Goal: Task Accomplishment & Management: Use online tool/utility

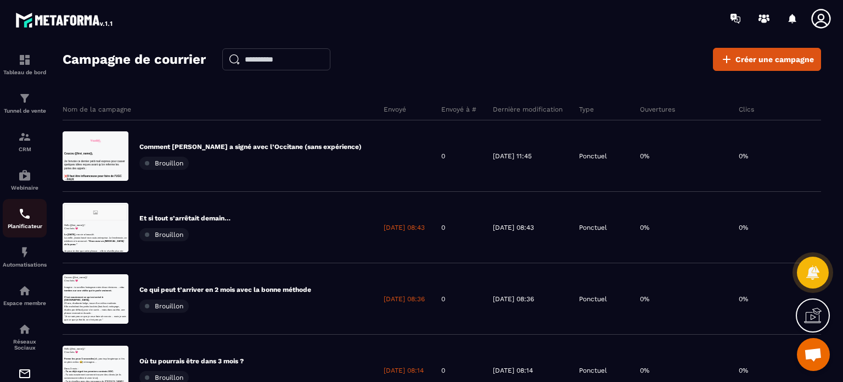
click at [15, 229] on p "Planificateur" at bounding box center [25, 226] width 44 height 6
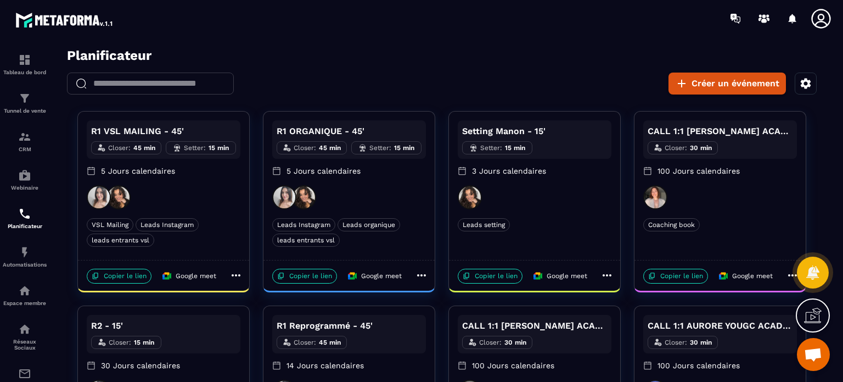
click at [215, 184] on div "R1 VSL MAILING - 45' Closer : 45 min Setter : 15 min 5 Jours calendaires" at bounding box center [164, 152] width 154 height 65
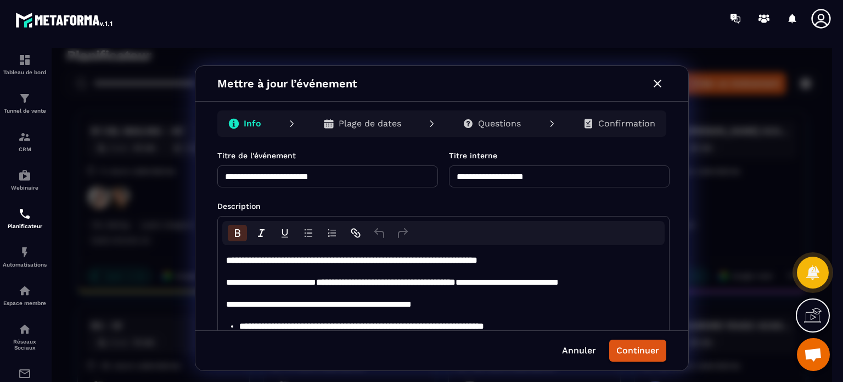
click at [373, 116] on div "Plage de dates" at bounding box center [363, 124] width 96 height 22
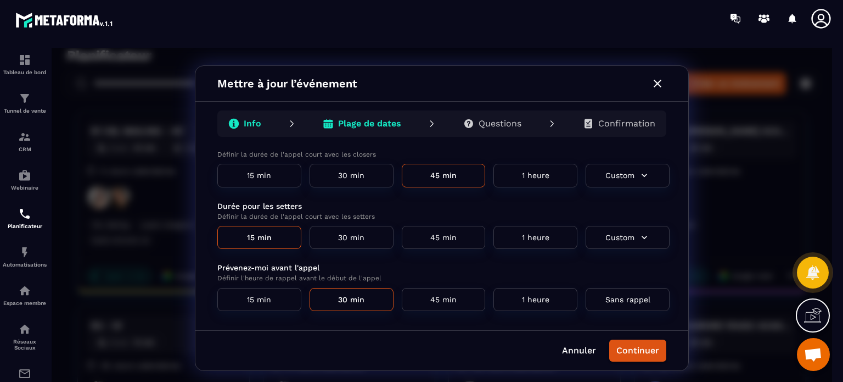
scroll to position [67, 0]
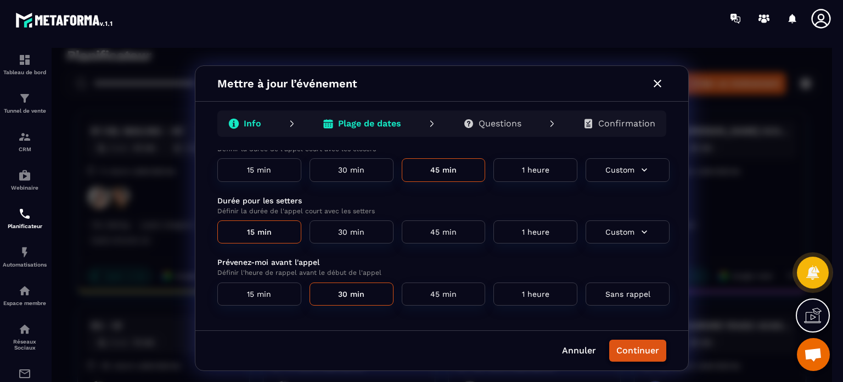
click at [639, 348] on button "Continuer" at bounding box center [637, 350] width 57 height 22
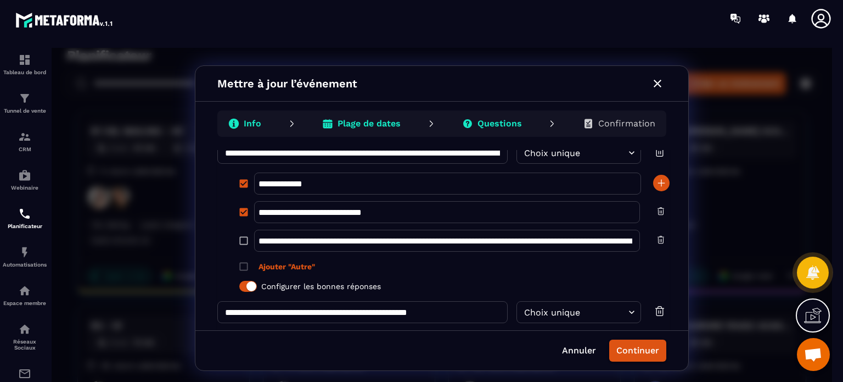
scroll to position [1038, 0]
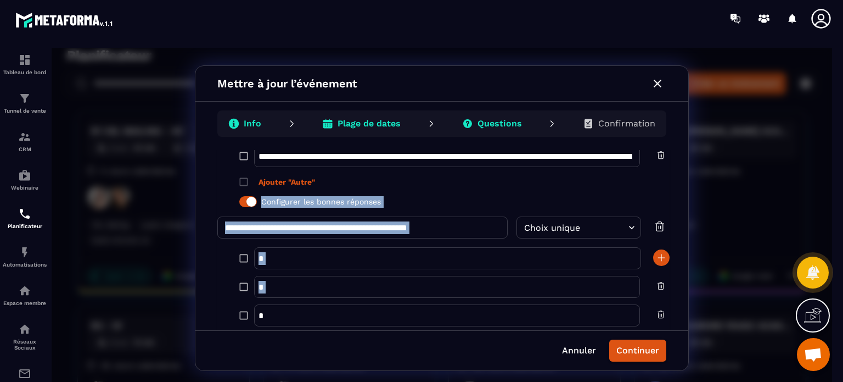
drag, startPoint x: 674, startPoint y: 293, endPoint x: 680, endPoint y: 178, distance: 115.5
click at [680, 178] on div "**********" at bounding box center [441, 240] width 493 height 180
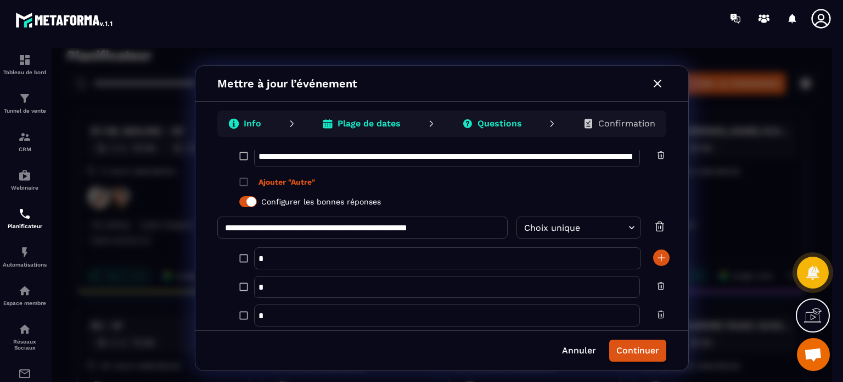
click at [382, 130] on div "Plage de dates" at bounding box center [362, 124] width 96 height 22
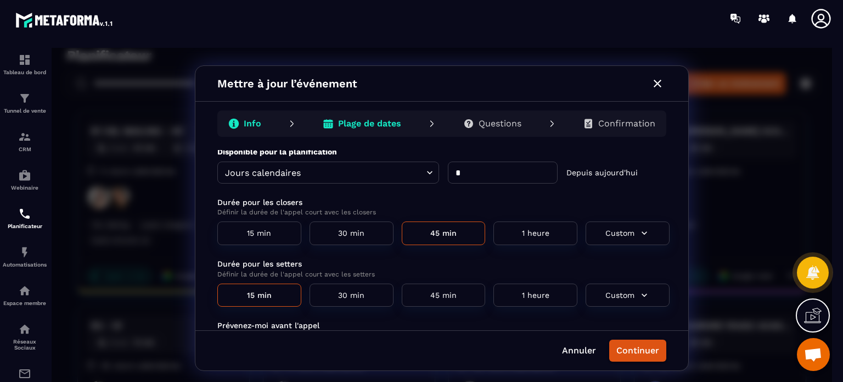
scroll to position [0, 0]
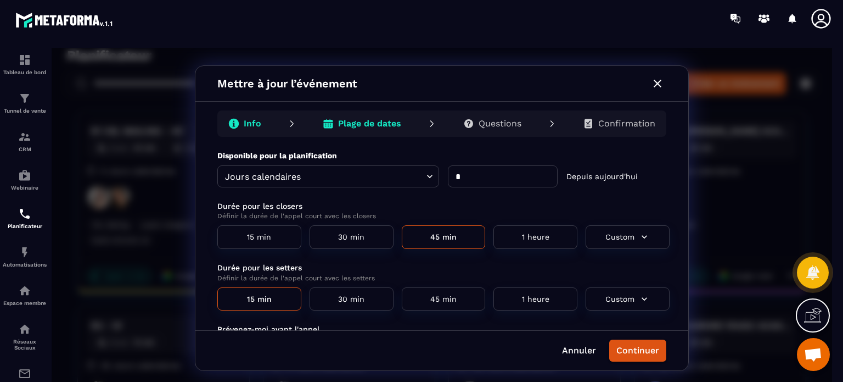
click at [661, 83] on icon "button" at bounding box center [657, 83] width 13 height 13
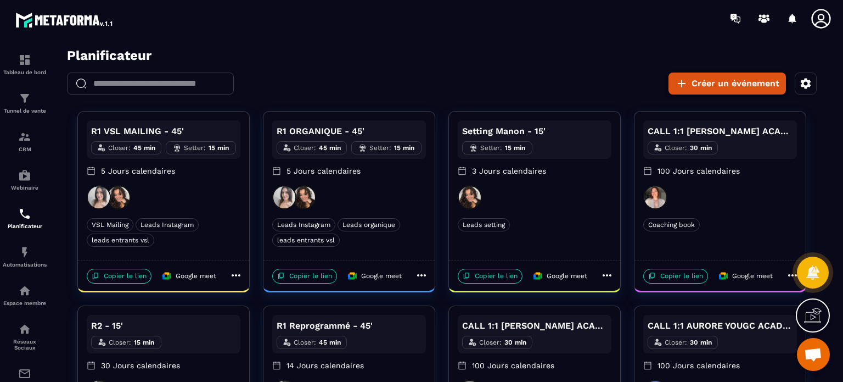
click at [727, 81] on button "Créer un événement" at bounding box center [728, 83] width 118 height 22
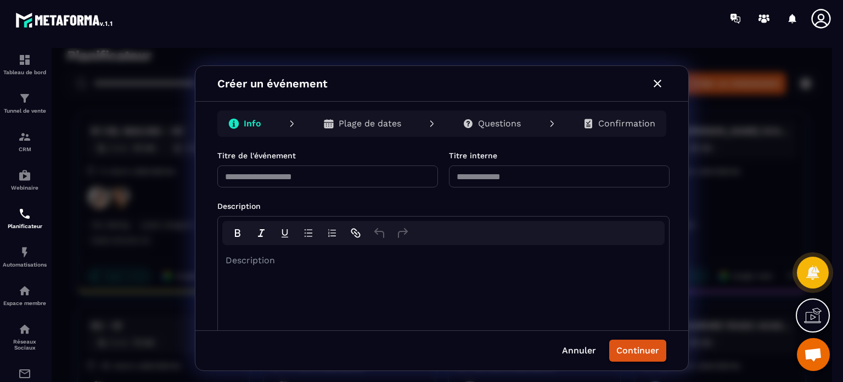
click at [357, 181] on input "text" at bounding box center [327, 176] width 221 height 22
type input "******"
click at [477, 177] on input "text" at bounding box center [559, 176] width 221 height 22
paste input "**********"
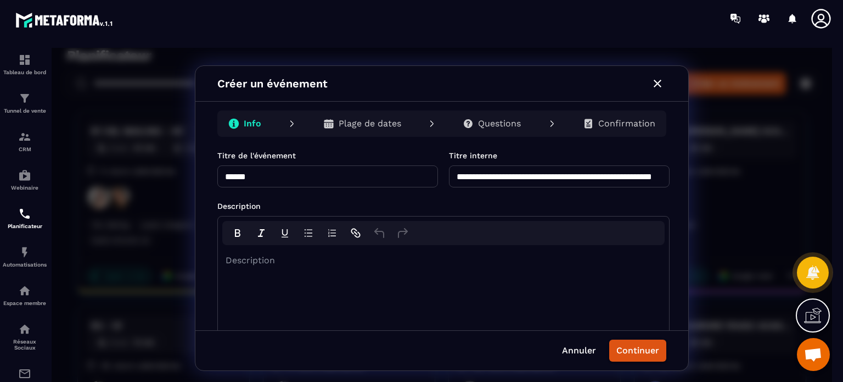
scroll to position [0, 90]
type input "**********"
click at [338, 298] on div "Description" at bounding box center [443, 303] width 451 height 116
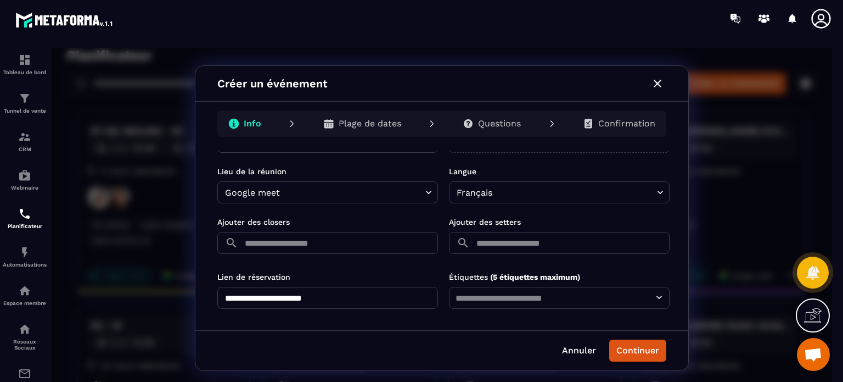
scroll to position [302, 0]
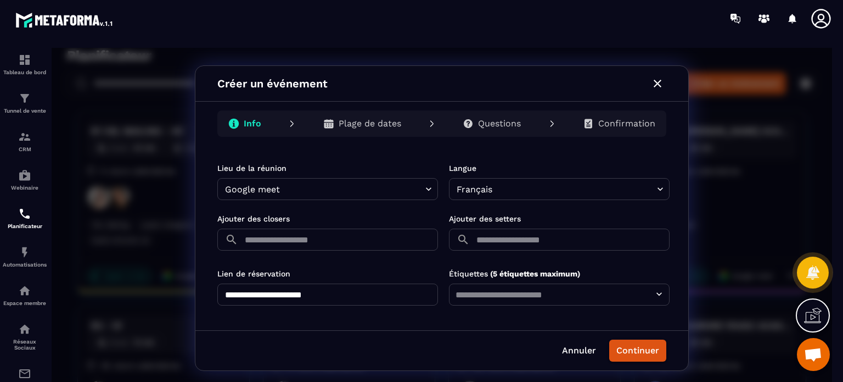
click at [309, 233] on input "text" at bounding box center [340, 239] width 195 height 22
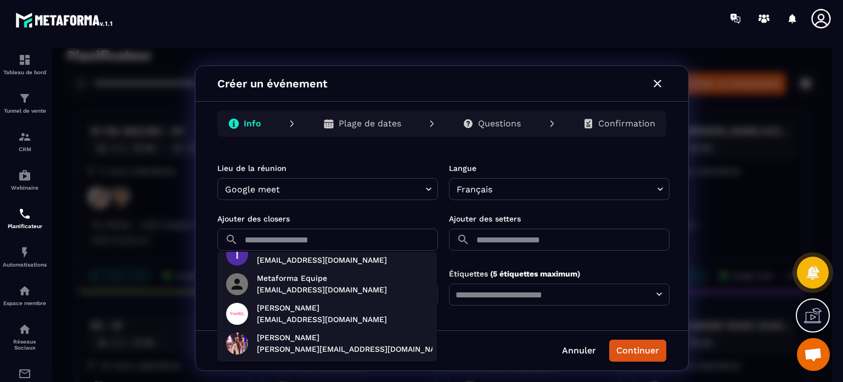
scroll to position [9, 0]
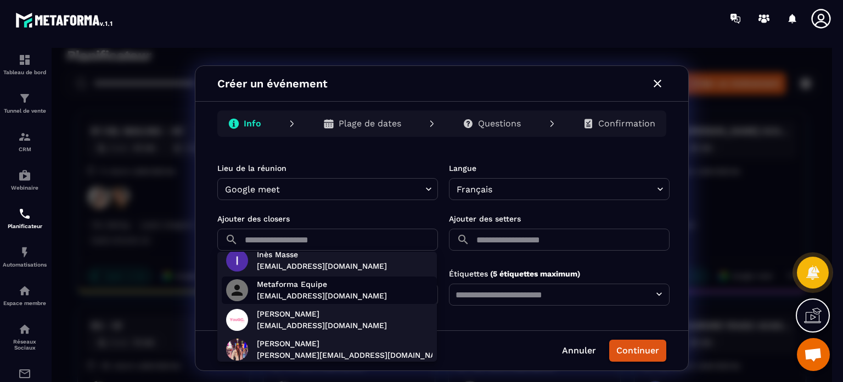
click at [347, 277] on div "Metaforma Equipe [EMAIL_ADDRESS][DOMAIN_NAME]" at bounding box center [317, 286] width 139 height 32
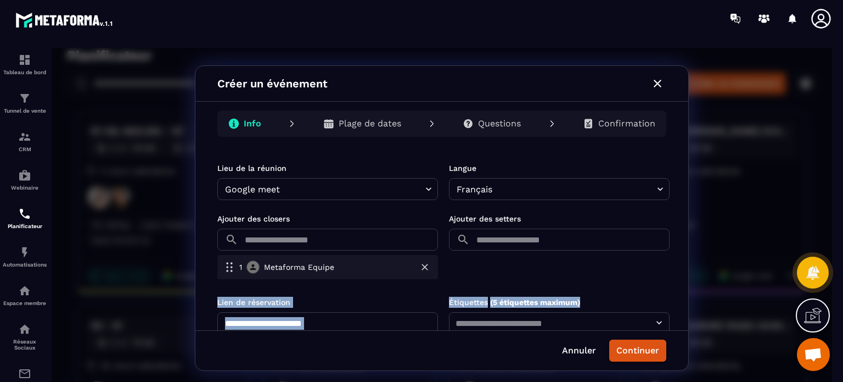
drag, startPoint x: 685, startPoint y: 239, endPoint x: 687, endPoint y: 301, distance: 62.1
click at [687, 301] on div "**********" at bounding box center [441, 240] width 493 height 180
click at [649, 281] on div "Ajouter des setters ​ ​" at bounding box center [559, 248] width 221 height 70
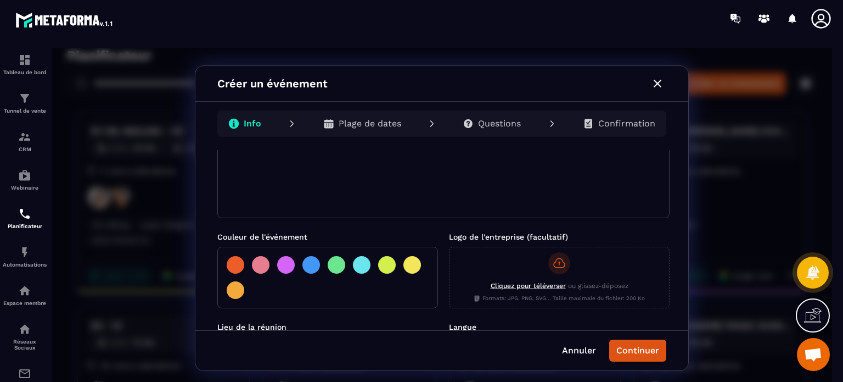
scroll to position [331, 0]
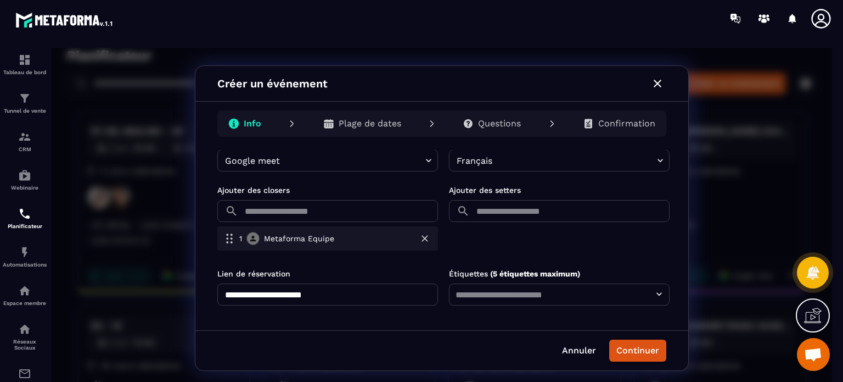
click at [370, 300] on input "**********" at bounding box center [327, 294] width 221 height 22
type input "**********"
click at [642, 339] on button "Continuer" at bounding box center [637, 350] width 57 height 22
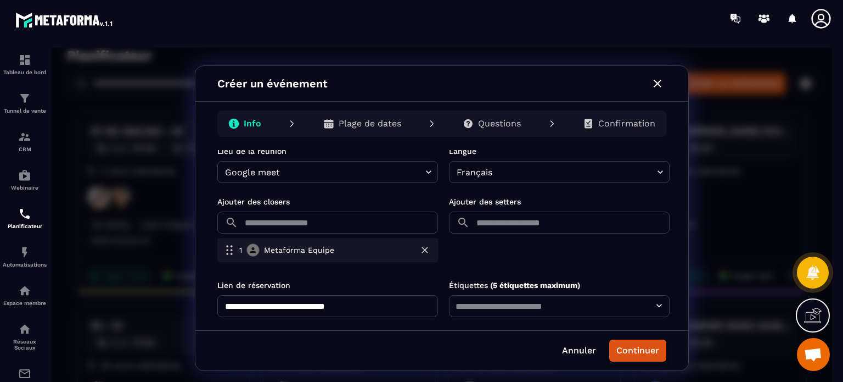
scroll to position [342, 0]
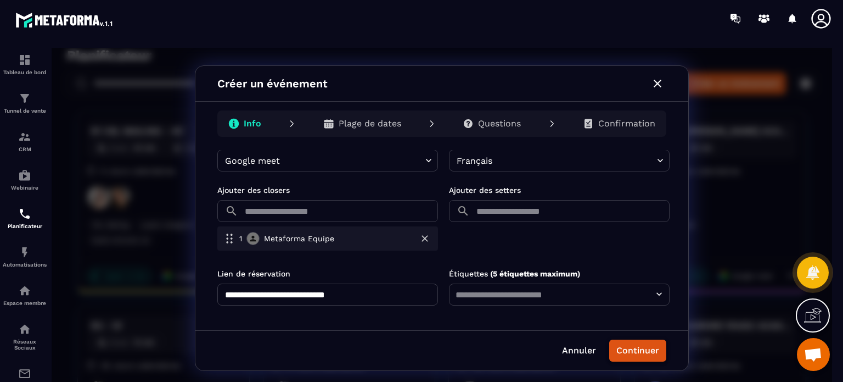
click at [637, 350] on button "Continuer" at bounding box center [637, 350] width 57 height 22
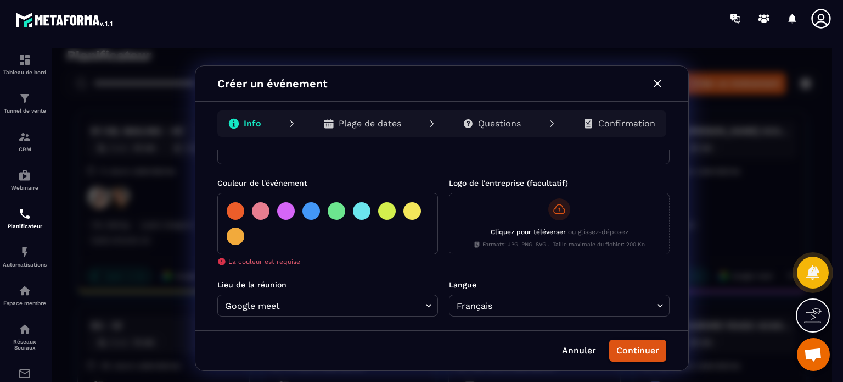
scroll to position [184, 0]
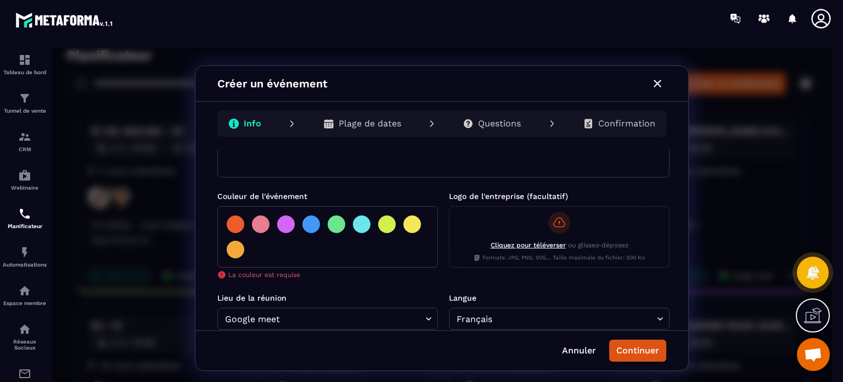
click at [283, 226] on div at bounding box center [286, 224] width 18 height 18
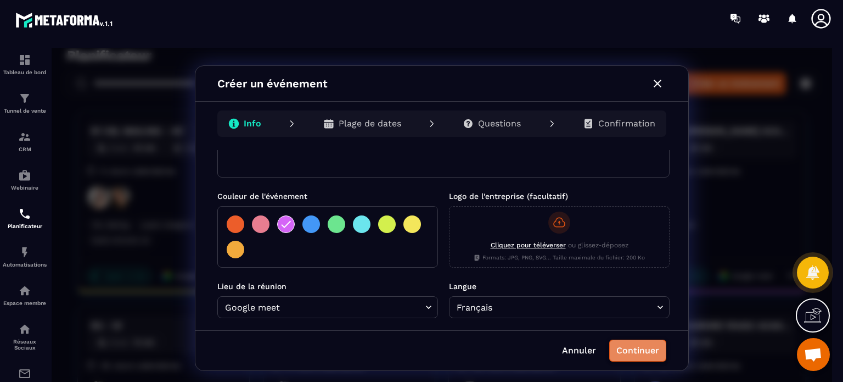
click at [649, 353] on button "Continuer" at bounding box center [637, 350] width 57 height 22
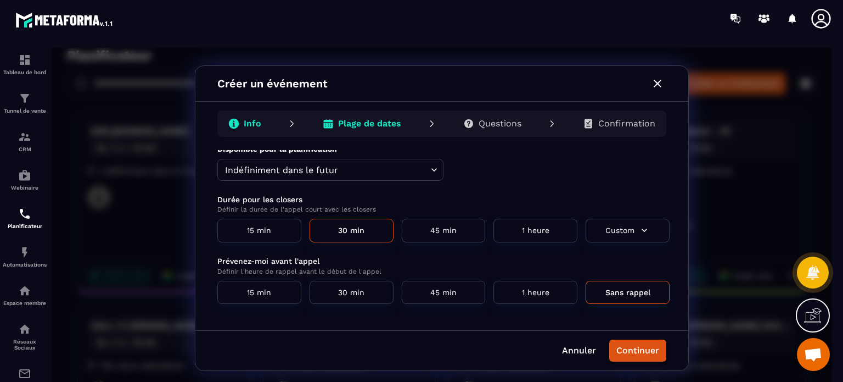
scroll to position [0, 0]
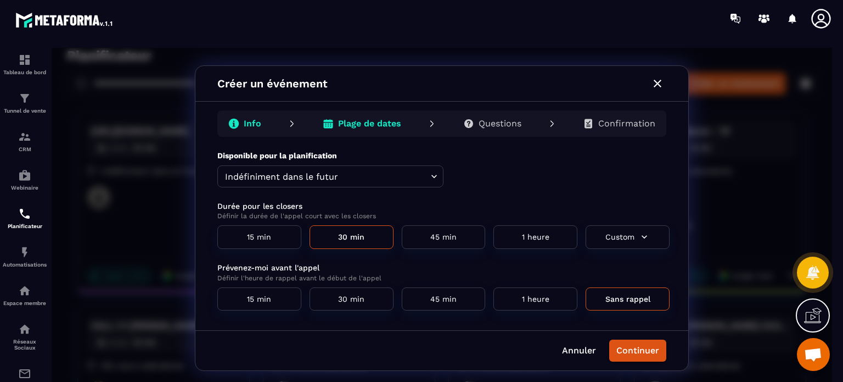
click at [369, 178] on body "Planificateur ​ ​ Créer un événement [URL][DOMAIN_NAME] Closer : 30 min Indéfin…" at bounding box center [442, 218] width 781 height 340
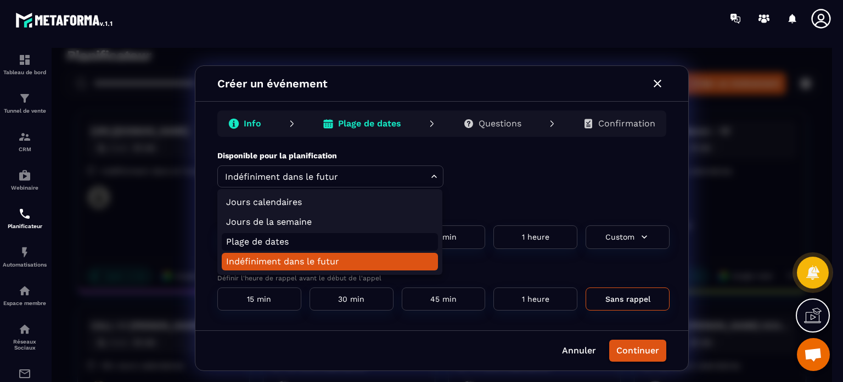
click at [356, 238] on li "Plage de dates" at bounding box center [330, 242] width 216 height 18
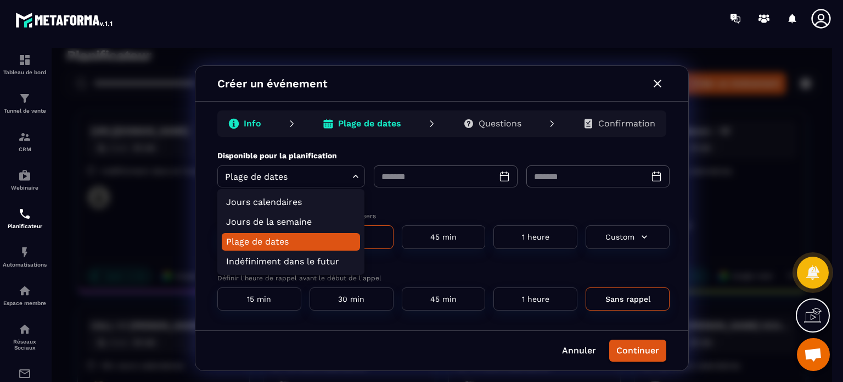
click at [331, 178] on body "Planificateur ​ ​ Créer un événement [URL][DOMAIN_NAME] Closer : 30 min Indéfin…" at bounding box center [442, 218] width 781 height 340
click at [312, 224] on li "Jours de la semaine" at bounding box center [291, 222] width 138 height 18
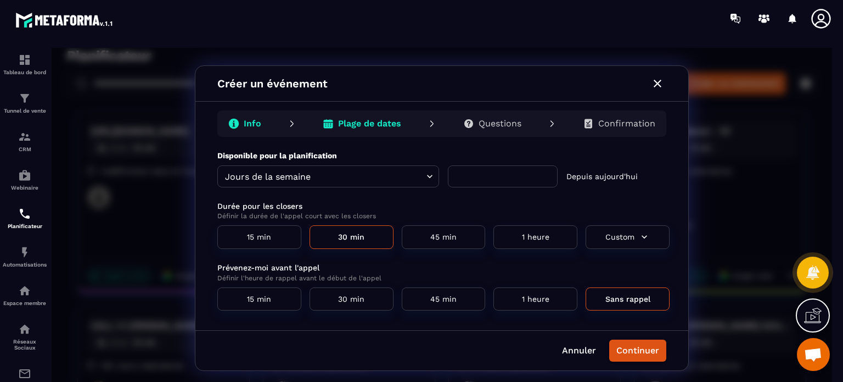
click at [479, 174] on input "text" at bounding box center [503, 176] width 110 height 22
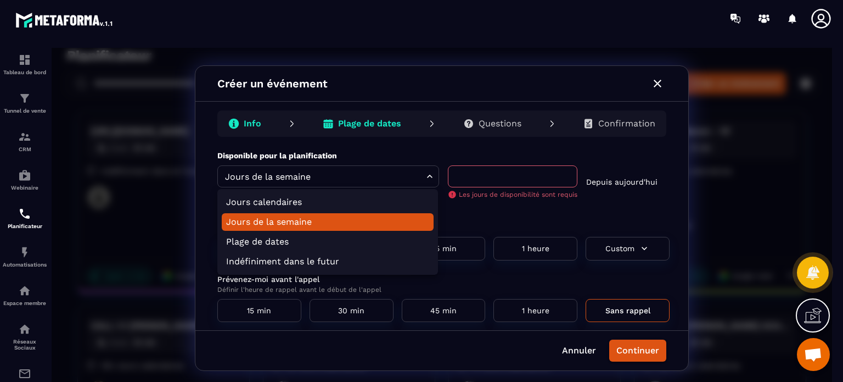
click at [393, 174] on body "Planificateur ​ ​ Créer un événement [URL][DOMAIN_NAME] Closer : 30 min Indéfin…" at bounding box center [442, 218] width 781 height 340
click at [329, 199] on li "Jours calendaires" at bounding box center [328, 202] width 212 height 18
type input "**********"
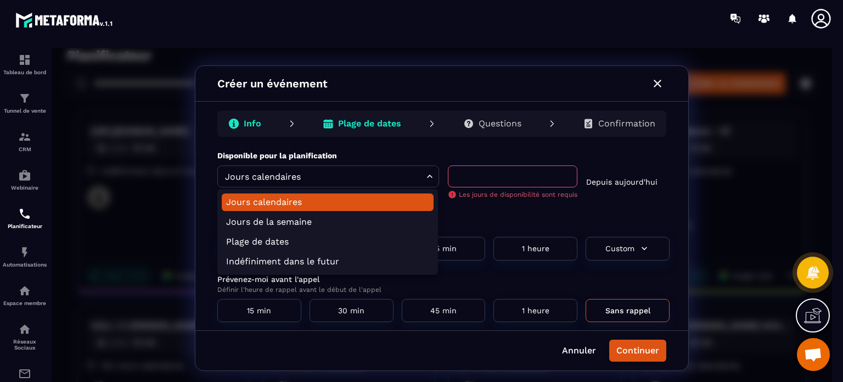
click at [323, 172] on body "Planificateur ​ ​ Créer un événement [URL][DOMAIN_NAME] Closer : 30 min Indéfin…" at bounding box center [442, 218] width 781 height 340
click at [655, 83] on div at bounding box center [442, 218] width 781 height 340
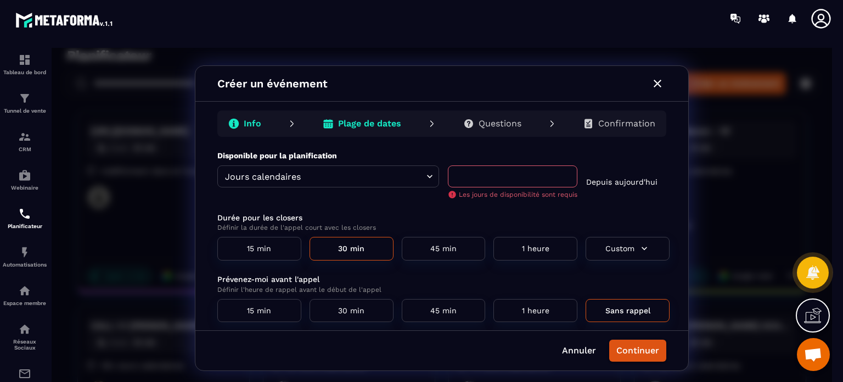
click at [654, 82] on icon "button" at bounding box center [657, 83] width 13 height 13
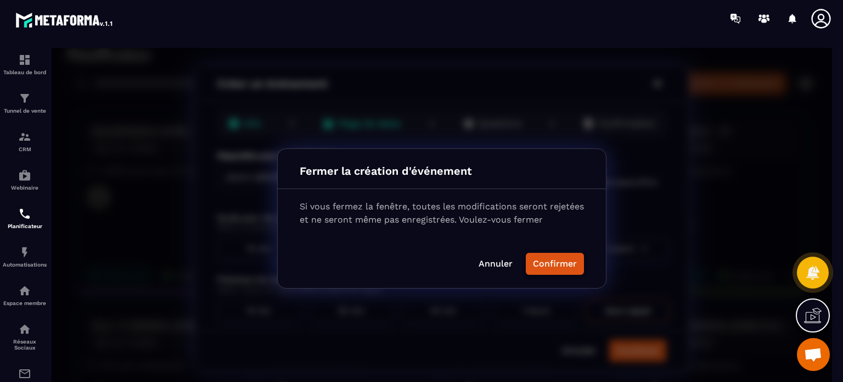
click at [545, 259] on button "Confirmer" at bounding box center [555, 264] width 58 height 22
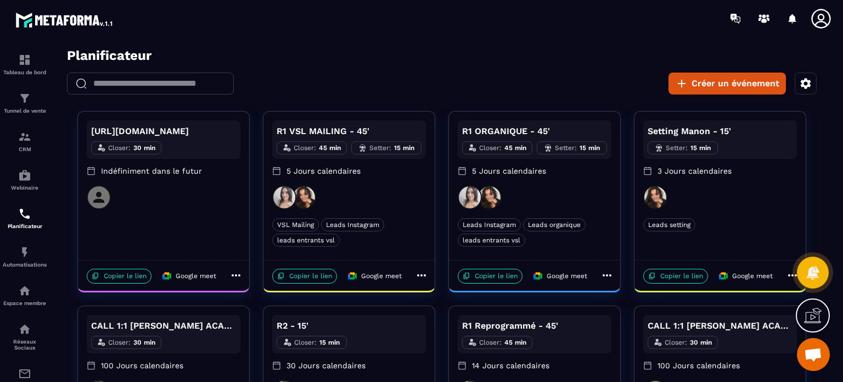
click at [234, 275] on icon at bounding box center [236, 274] width 13 height 13
click at [257, 351] on span "Supprimer" at bounding box center [275, 349] width 40 height 12
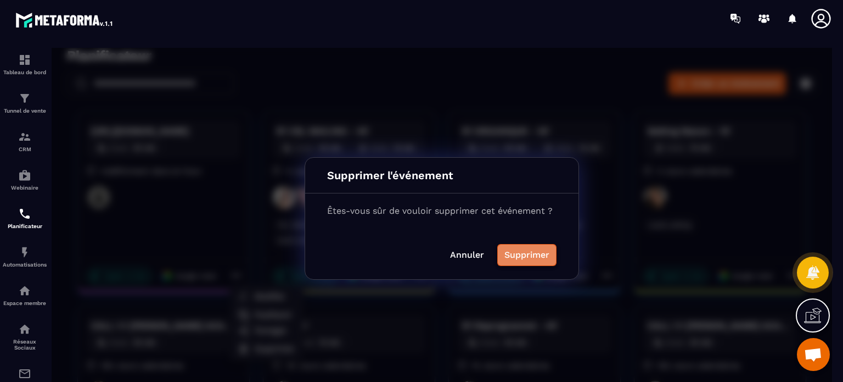
click at [534, 253] on button "Supprimer" at bounding box center [526, 255] width 59 height 22
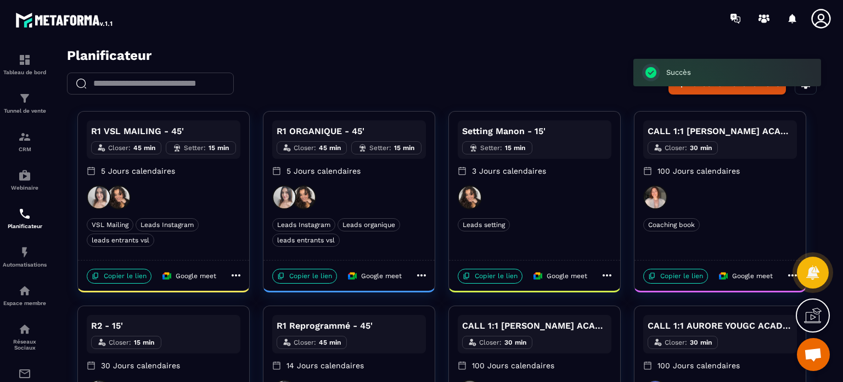
click at [828, 8] on icon at bounding box center [821, 19] width 22 height 22
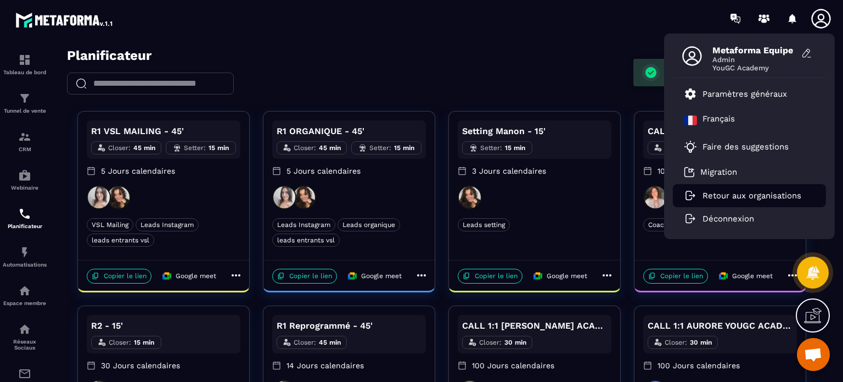
click at [750, 186] on li "Retour aux organisations" at bounding box center [749, 195] width 153 height 23
click at [727, 189] on li "Retour aux organisations" at bounding box center [749, 195] width 153 height 23
click at [701, 197] on link "Retour aux organisations" at bounding box center [743, 196] width 118 height 10
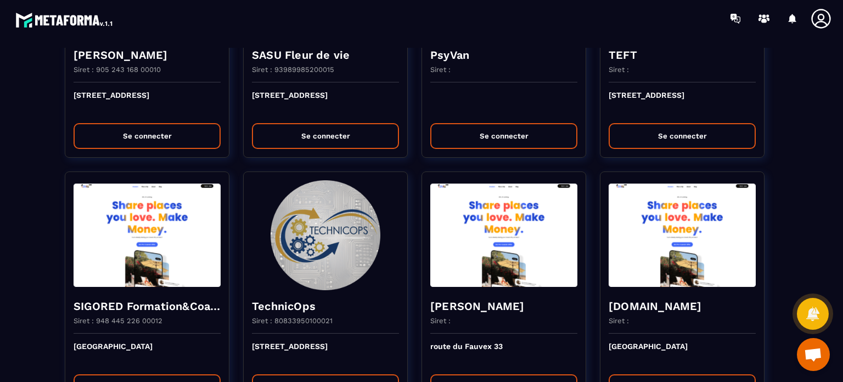
scroll to position [2091, 0]
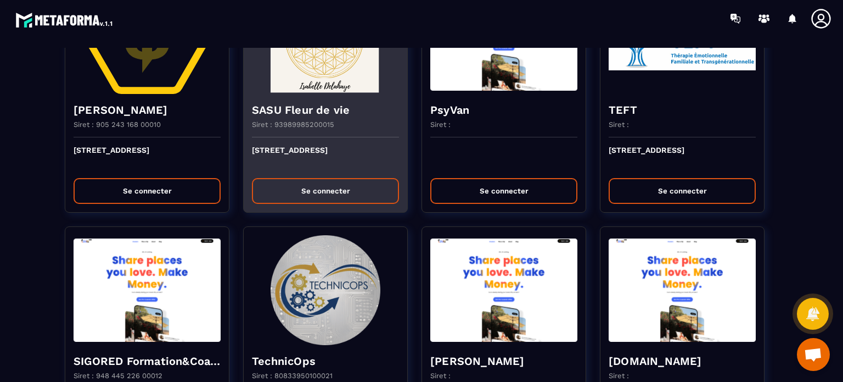
click at [310, 178] on button "Se connecter" at bounding box center [325, 191] width 147 height 26
